Goal: Find specific page/section: Find specific page/section

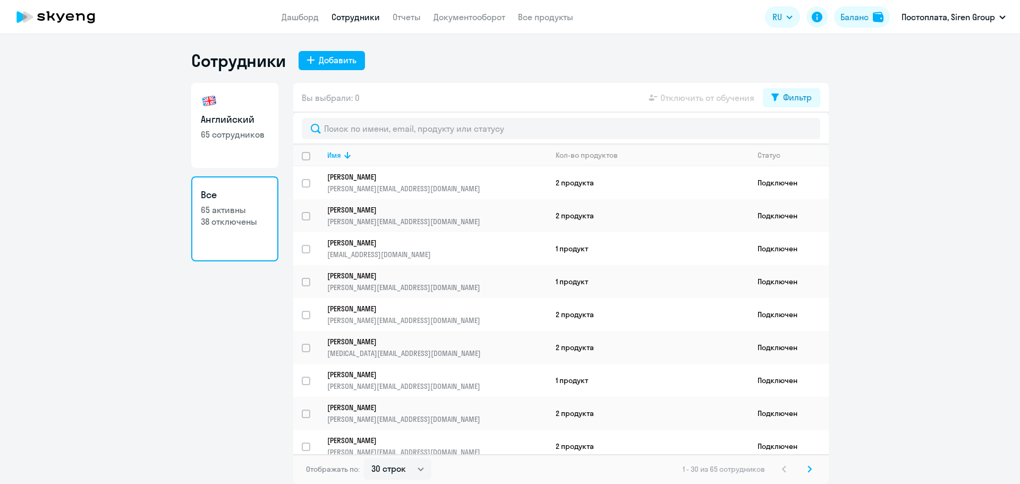
select select "30"
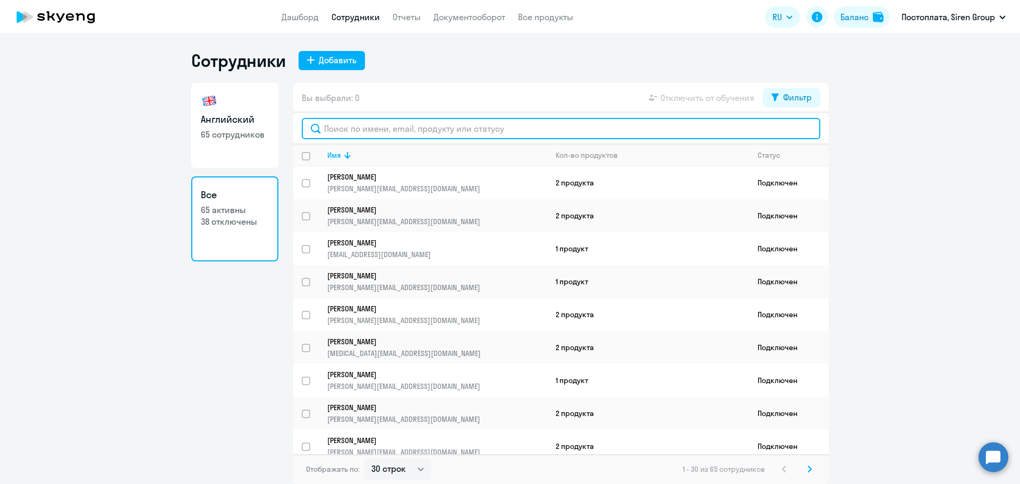
click at [379, 126] on input "text" at bounding box center [561, 128] width 519 height 21
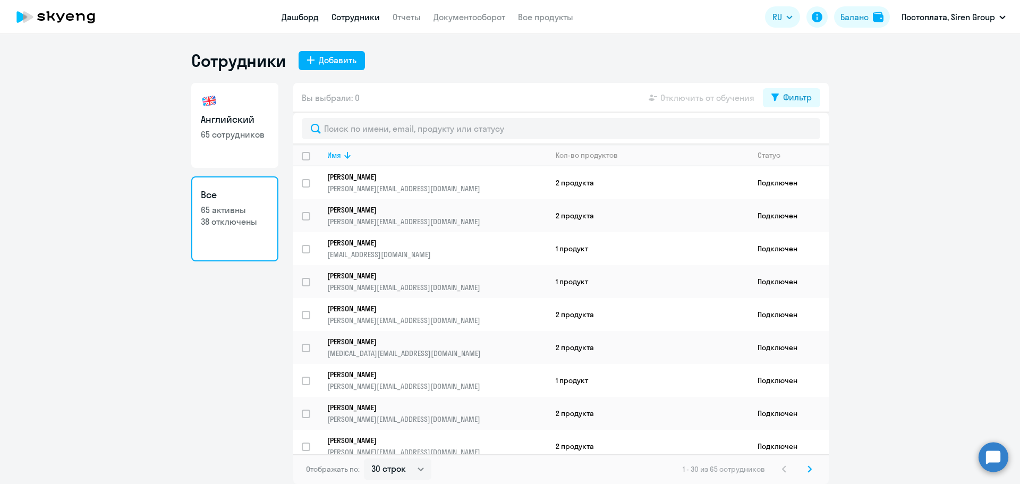
click at [303, 19] on link "Дашборд" at bounding box center [300, 17] width 37 height 11
click at [351, 13] on link "Сотрудники" at bounding box center [356, 17] width 48 height 11
select select "30"
